Goal: Task Accomplishment & Management: Manage account settings

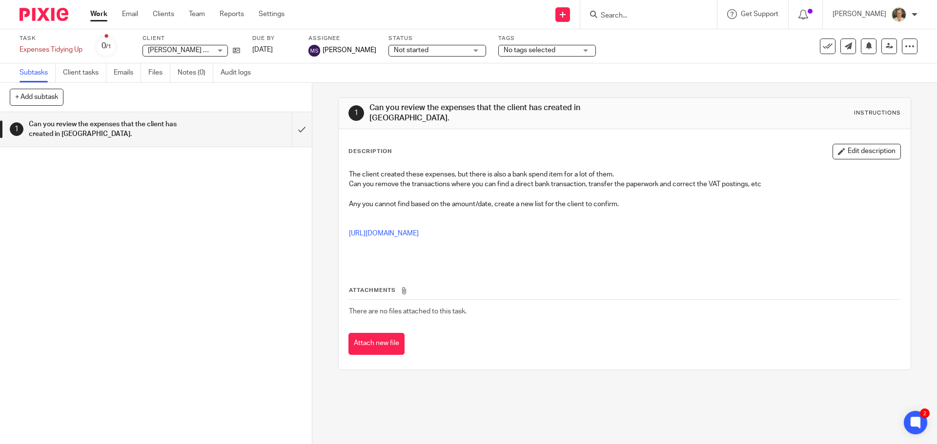
click at [635, 21] on div at bounding box center [648, 14] width 137 height 29
click at [641, 17] on input "Search" at bounding box center [644, 16] width 88 height 9
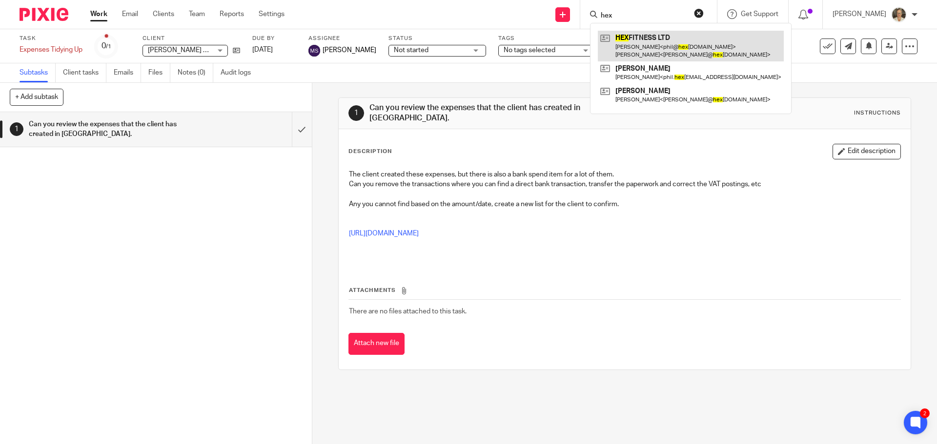
type input "hex"
click at [664, 46] on link at bounding box center [691, 46] width 186 height 30
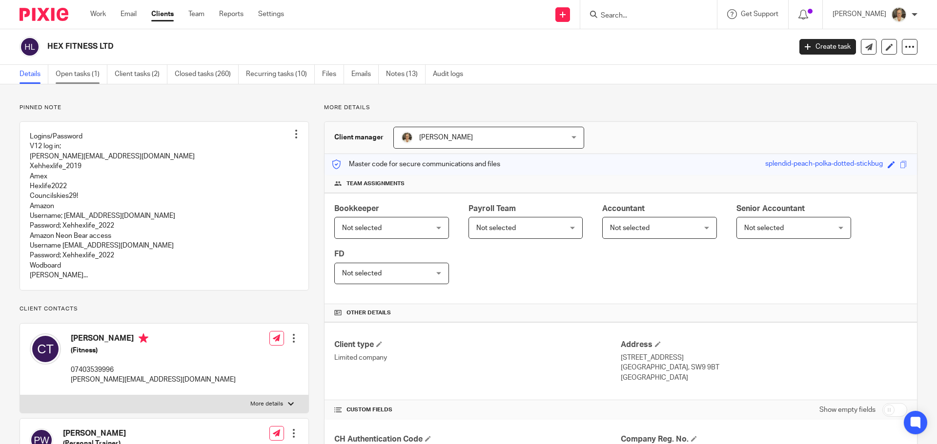
click at [81, 74] on link "Open tasks (1)" at bounding box center [82, 74] width 52 height 19
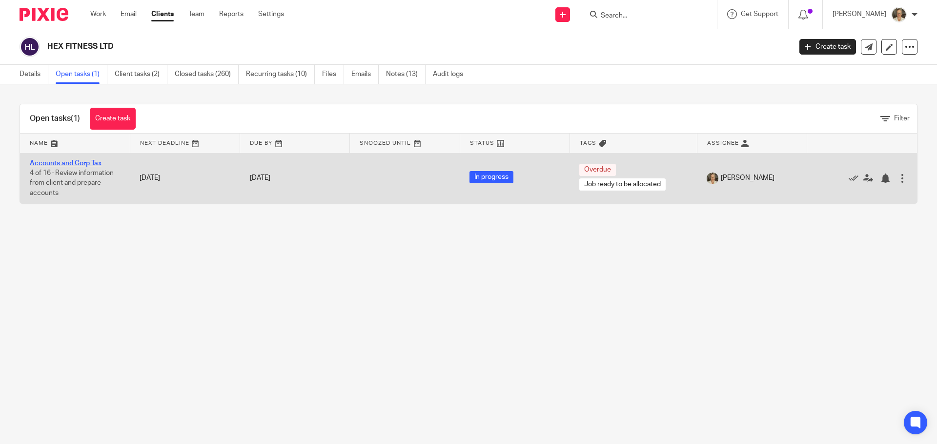
click at [65, 164] on link "Accounts and Corp Tax" at bounding box center [66, 163] width 72 height 7
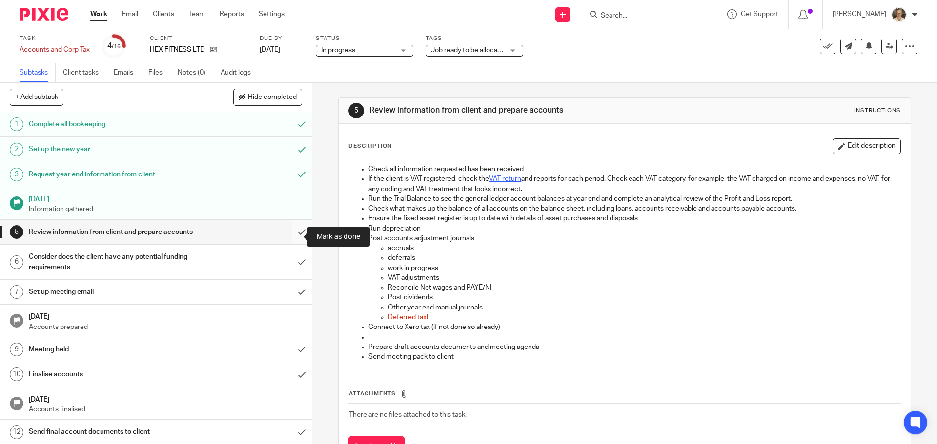
click at [291, 239] on input "submit" at bounding box center [156, 232] width 312 height 24
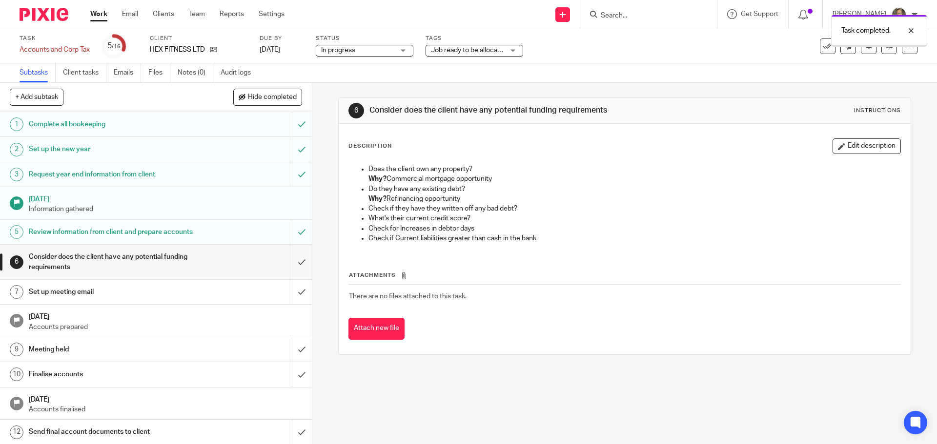
click at [288, 272] on input "submit" at bounding box center [156, 262] width 312 height 35
click at [294, 299] on input "submit" at bounding box center [156, 292] width 312 height 24
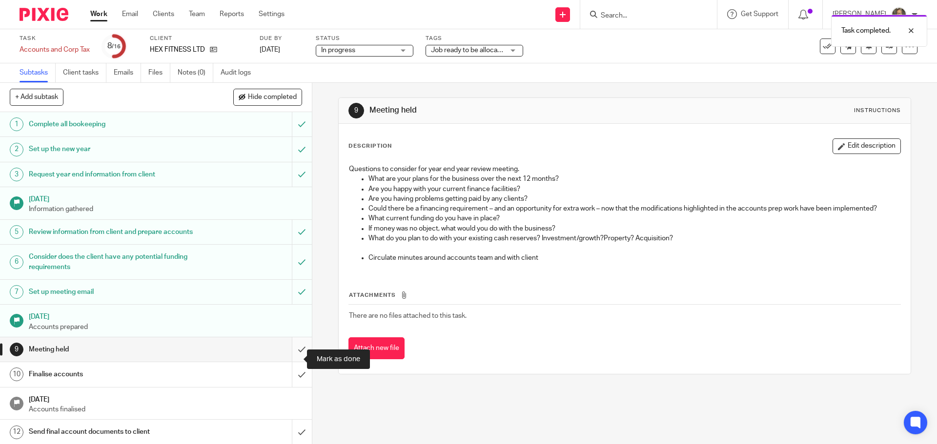
click at [296, 362] on input "submit" at bounding box center [156, 350] width 312 height 24
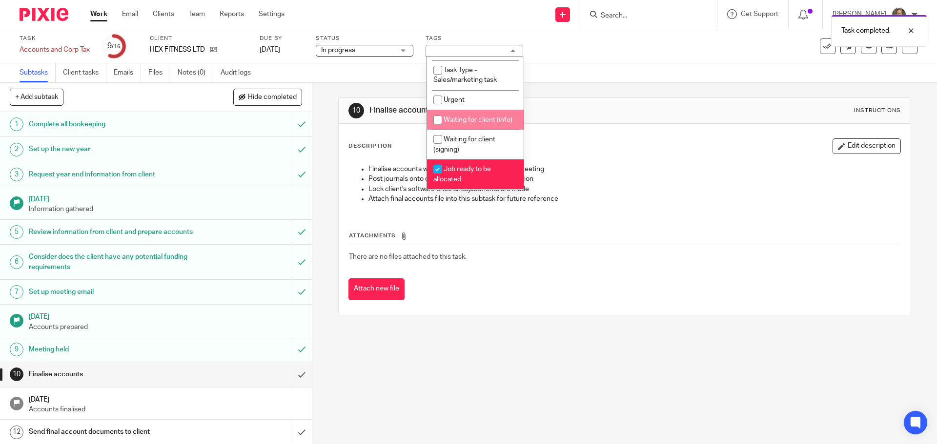
scroll to position [334, 0]
click at [462, 175] on li "Job ready to be allocated" at bounding box center [475, 175] width 97 height 30
checkbox input "false"
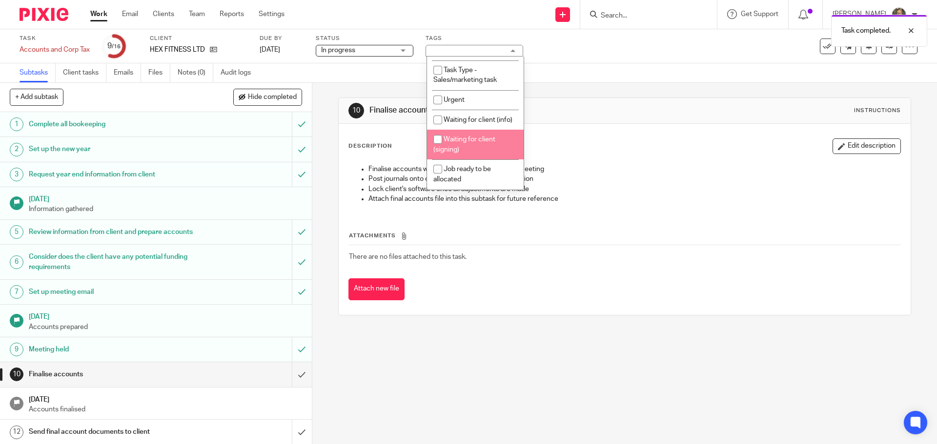
click at [460, 141] on span "Waiting for client (signing)" at bounding box center [464, 144] width 62 height 17
checkbox input "true"
click at [522, 292] on div "Attach new file" at bounding box center [624, 290] width 552 height 22
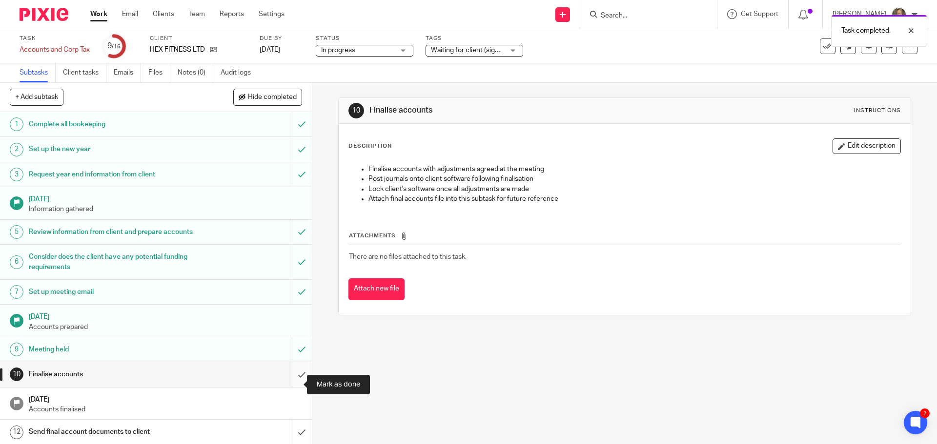
click at [289, 384] on input "submit" at bounding box center [156, 374] width 312 height 24
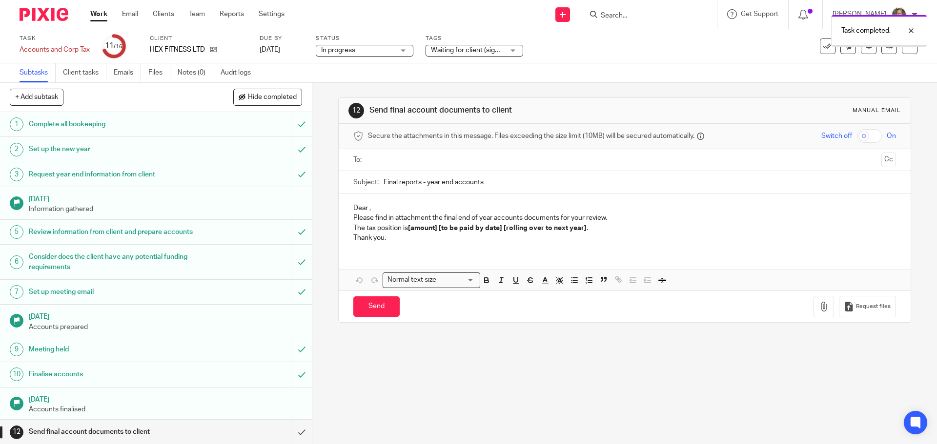
scroll to position [119, 0]
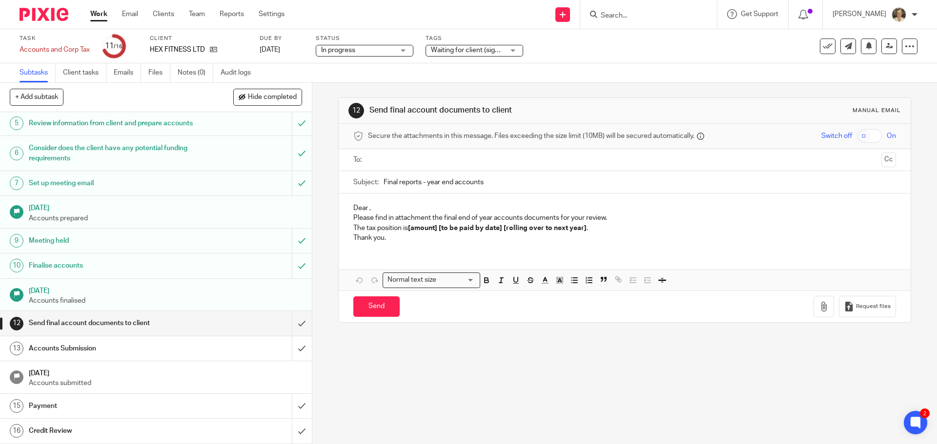
click at [653, 14] on input "Search" at bounding box center [644, 16] width 88 height 9
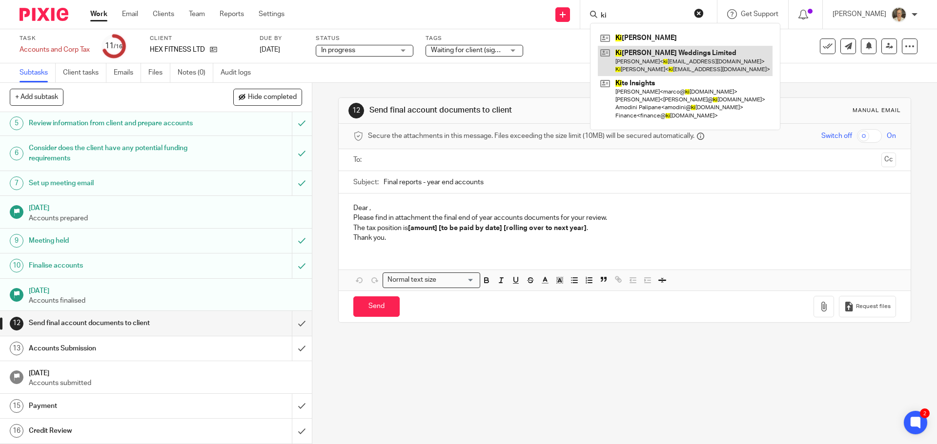
type input "ki"
click at [666, 60] on link at bounding box center [685, 61] width 175 height 30
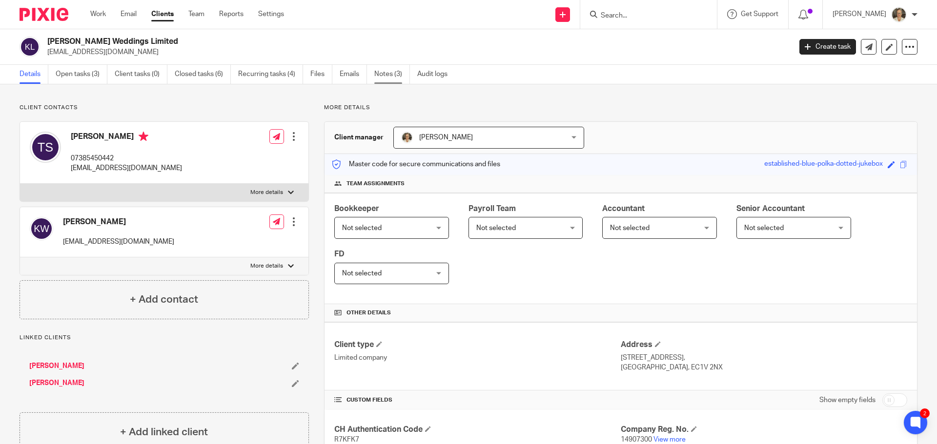
click at [400, 73] on link "Notes (3)" at bounding box center [392, 74] width 36 height 19
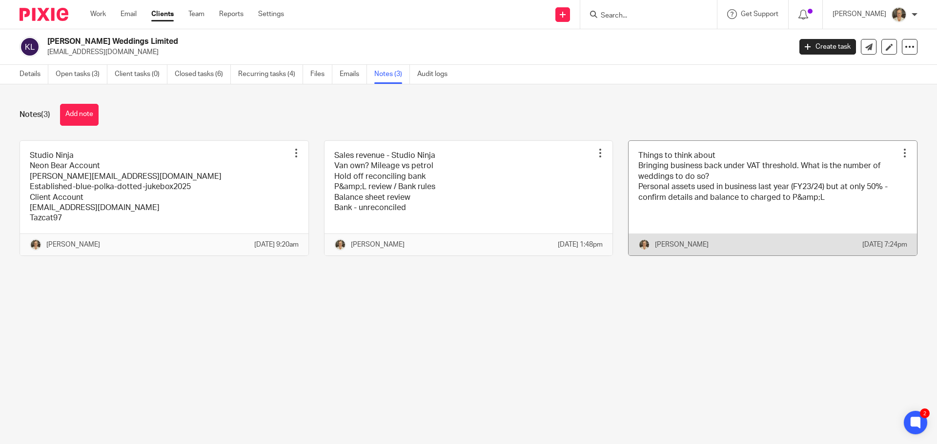
click at [698, 177] on link at bounding box center [772, 198] width 288 height 115
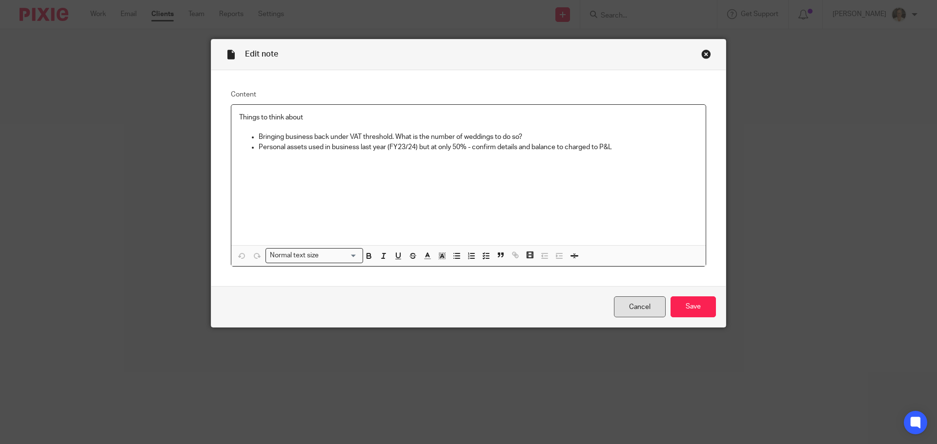
click at [640, 306] on link "Cancel" at bounding box center [640, 307] width 52 height 21
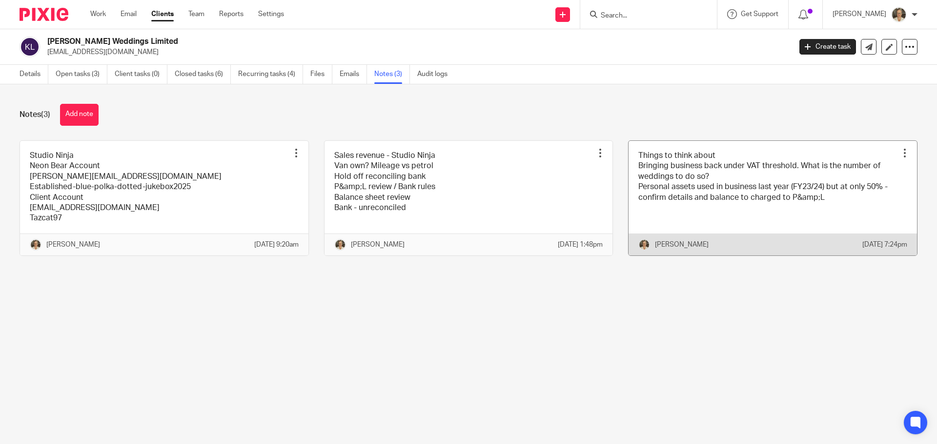
click at [741, 193] on link at bounding box center [772, 198] width 288 height 115
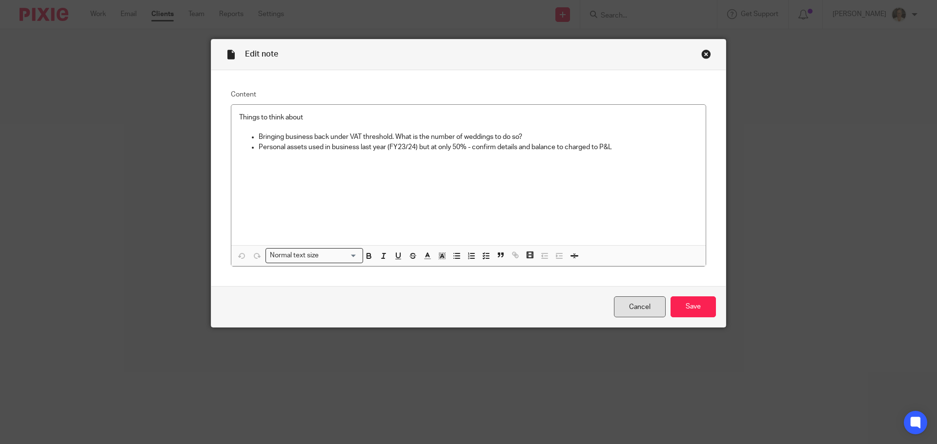
click at [619, 304] on link "Cancel" at bounding box center [640, 307] width 52 height 21
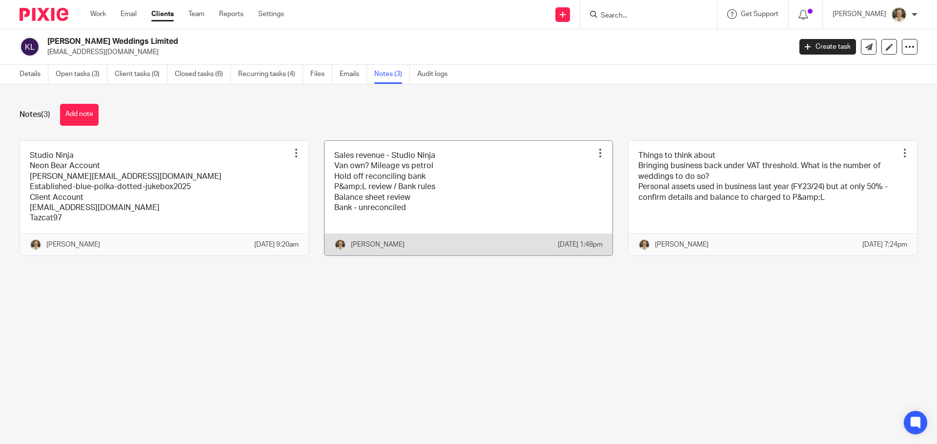
click at [438, 185] on link at bounding box center [468, 198] width 288 height 115
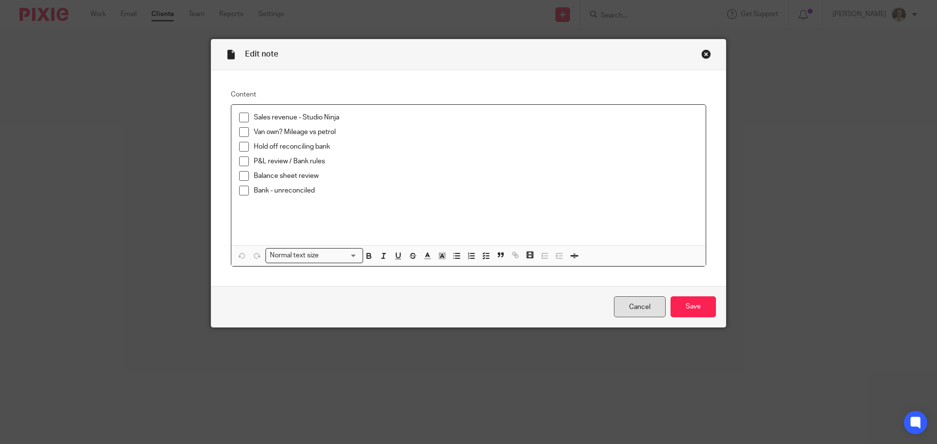
click at [633, 307] on link "Cancel" at bounding box center [640, 307] width 52 height 21
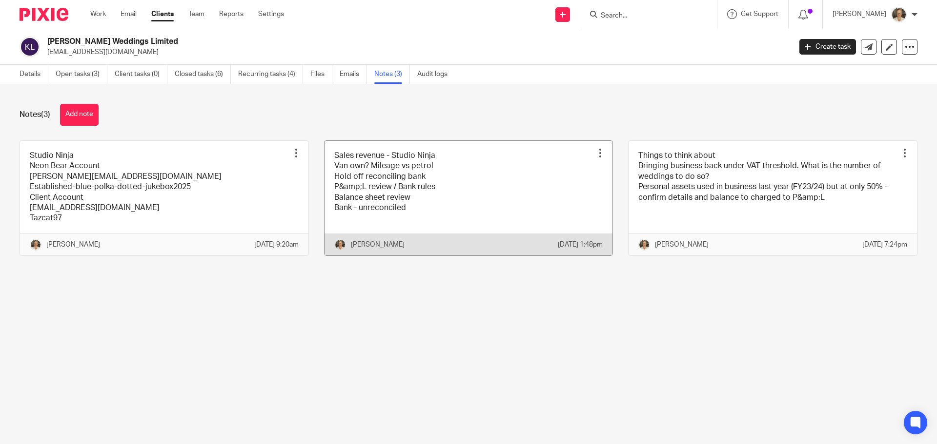
click at [389, 200] on link at bounding box center [468, 198] width 288 height 115
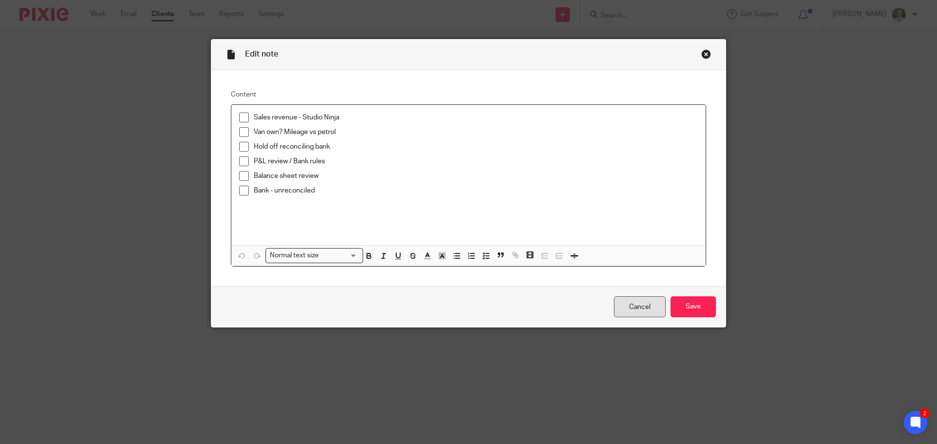
click at [636, 305] on link "Cancel" at bounding box center [640, 307] width 52 height 21
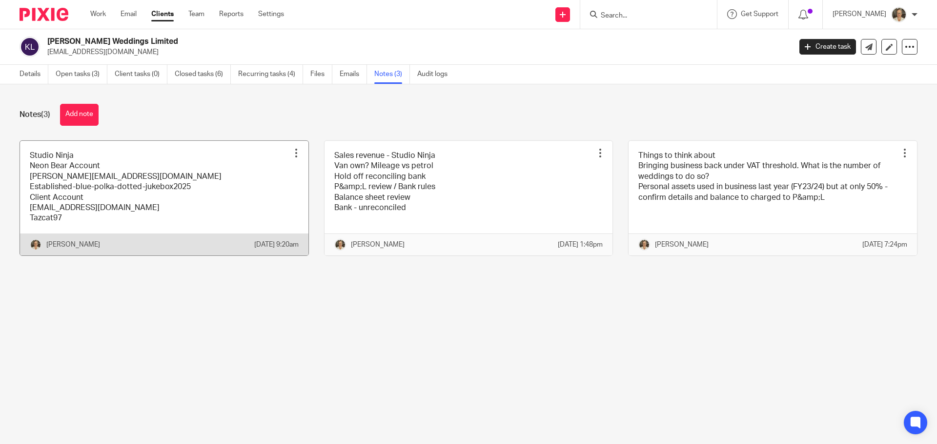
click at [69, 180] on link at bounding box center [164, 198] width 288 height 115
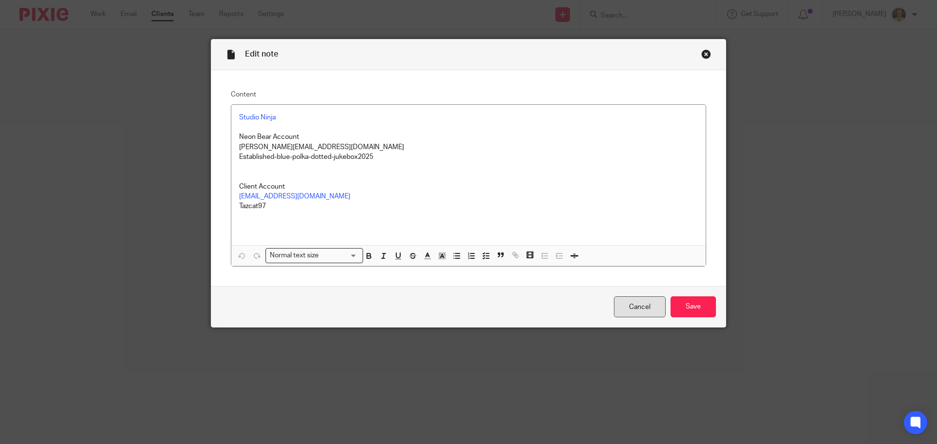
click at [634, 302] on link "Cancel" at bounding box center [640, 307] width 52 height 21
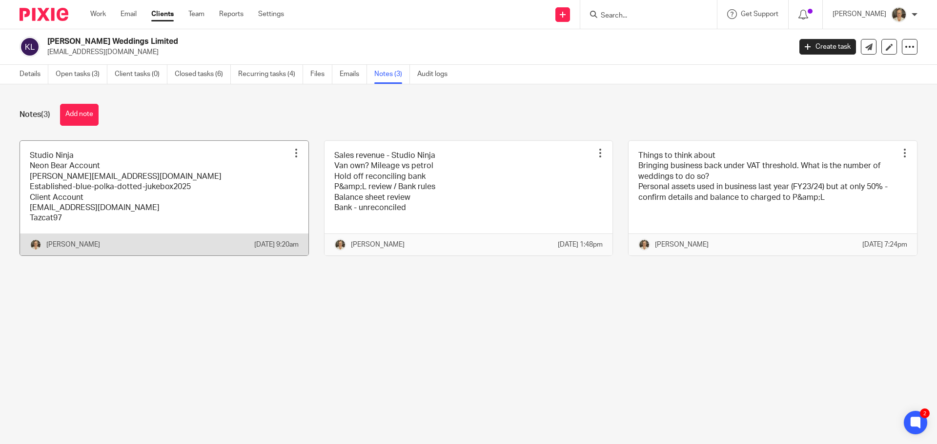
click at [134, 180] on link at bounding box center [164, 198] width 288 height 115
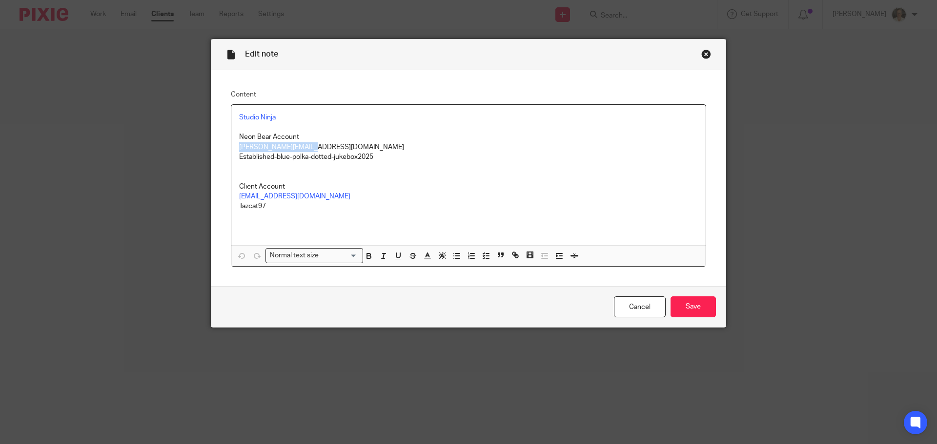
drag, startPoint x: 315, startPoint y: 148, endPoint x: 233, endPoint y: 149, distance: 82.5
click at [233, 149] on div "Studio Ninja Neon Bear Account [PERSON_NAME][EMAIL_ADDRESS][DOMAIN_NAME] Establ…" at bounding box center [468, 175] width 474 height 141
copy p "[PERSON_NAME][EMAIL_ADDRESS][DOMAIN_NAME]"
drag, startPoint x: 386, startPoint y: 160, endPoint x: 230, endPoint y: 161, distance: 156.1
click at [231, 161] on div "Studio Ninja Neon Bear Account [PERSON_NAME][EMAIL_ADDRESS][DOMAIN_NAME] Establ…" at bounding box center [468, 175] width 474 height 141
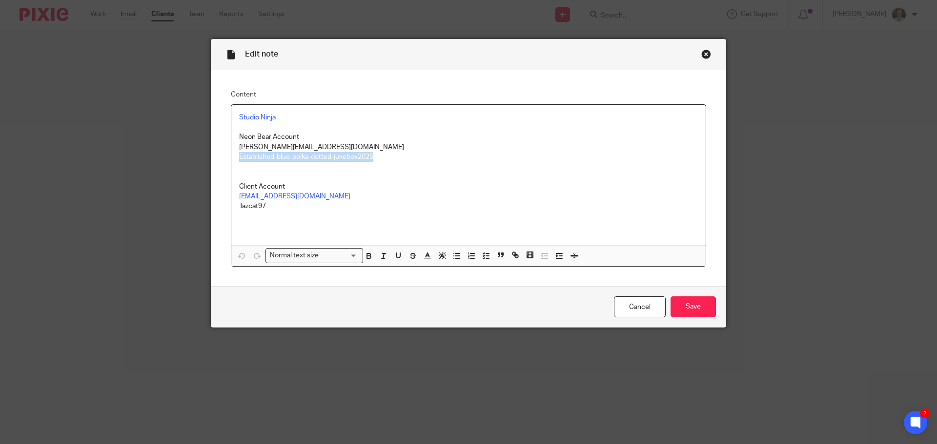
copy p "Established-blue-polka-dotted-jukebox2025"
